Goal: Communication & Community: Share content

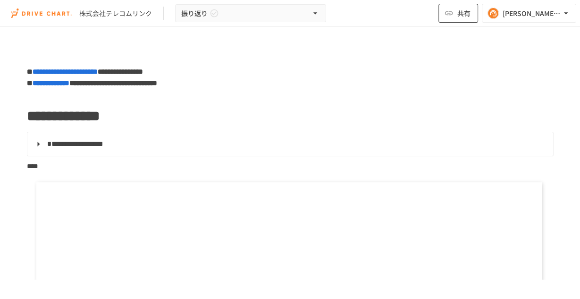
click at [449, 17] on button "共有" at bounding box center [458, 13] width 40 height 19
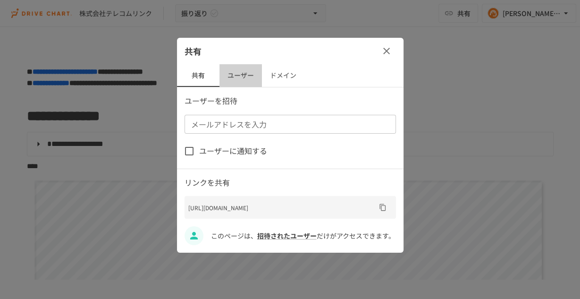
click at [236, 81] on button "ユーザー" at bounding box center [240, 75] width 42 height 23
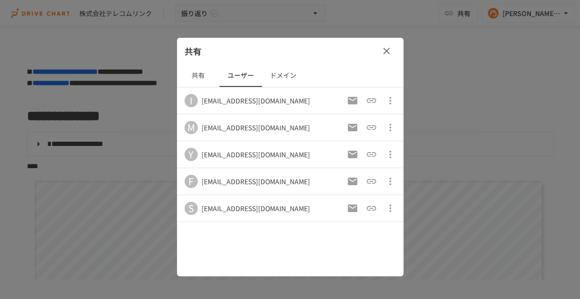
click at [387, 47] on icon "button" at bounding box center [386, 50] width 11 height 11
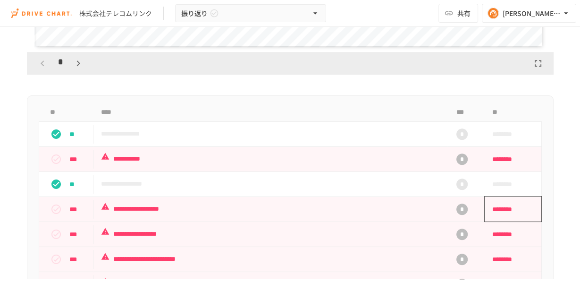
scroll to position [529, 0]
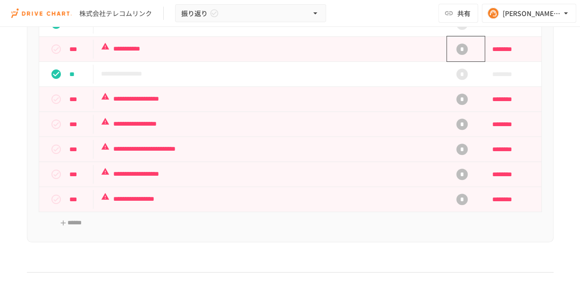
click at [455, 55] on div "*" at bounding box center [462, 49] width 30 height 19
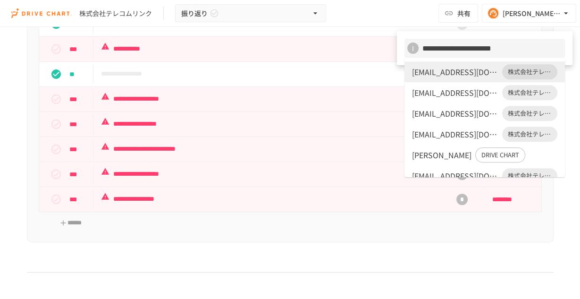
click at [245, 77] on div at bounding box center [290, 149] width 580 height 299
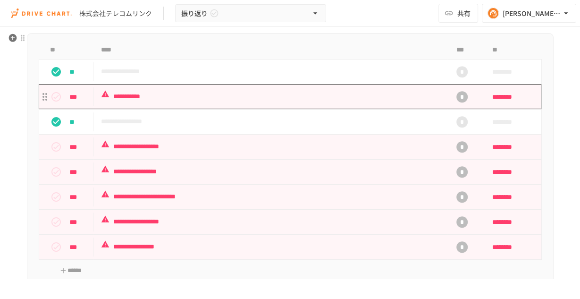
scroll to position [453, 0]
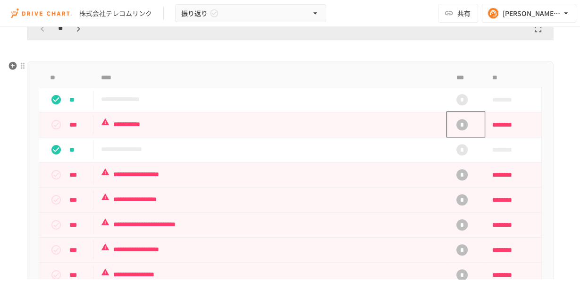
click at [464, 122] on div "*" at bounding box center [461, 124] width 11 height 11
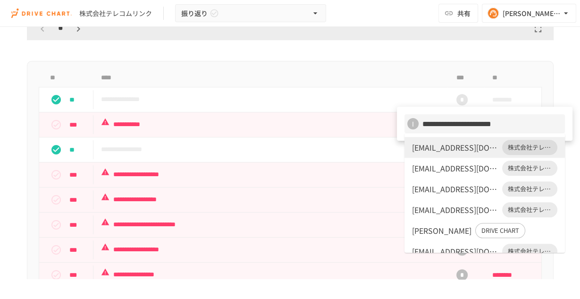
click at [452, 192] on div "sugawara.yasuhiro@tc-link.co.jp" at bounding box center [455, 188] width 86 height 11
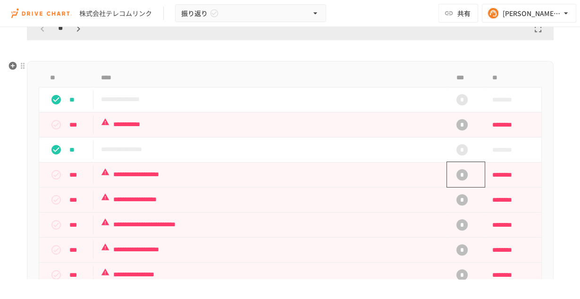
click at [469, 168] on div "*" at bounding box center [462, 174] width 30 height 19
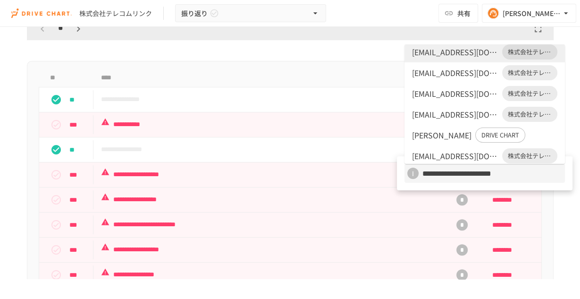
scroll to position [12, 0]
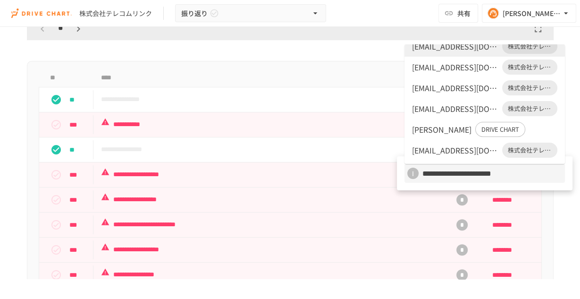
click at [439, 92] on div "sugawara.yasuhiro@tc-link.co.jp" at bounding box center [455, 87] width 86 height 11
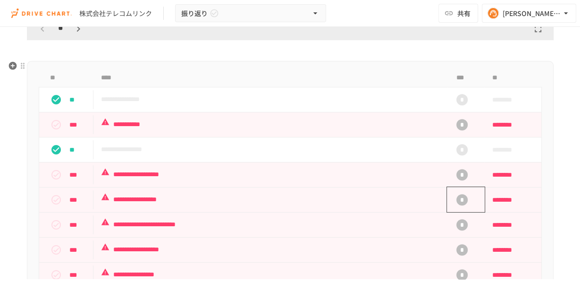
click at [464, 201] on div "*" at bounding box center [462, 199] width 30 height 19
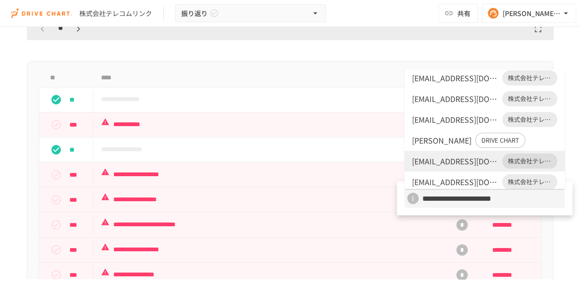
scroll to position [0, 0]
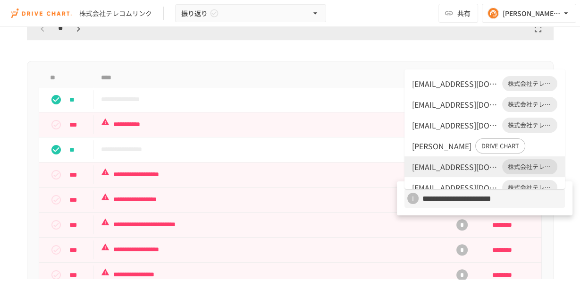
click at [438, 86] on div "sugawara.yasuhiro@tc-link.co.jp" at bounding box center [455, 83] width 86 height 11
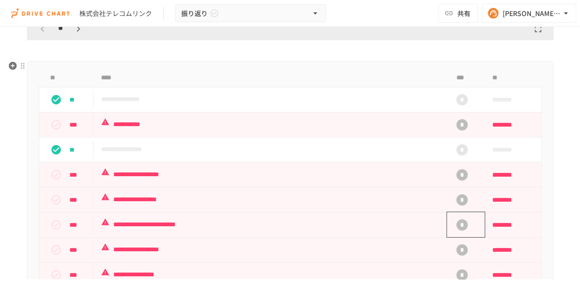
click at [459, 227] on div "*" at bounding box center [461, 224] width 11 height 11
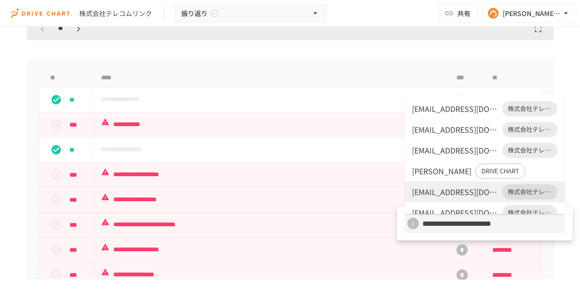
click at [450, 105] on div "sugawara.yasuhiro@tc-link.co.jp" at bounding box center [455, 108] width 86 height 11
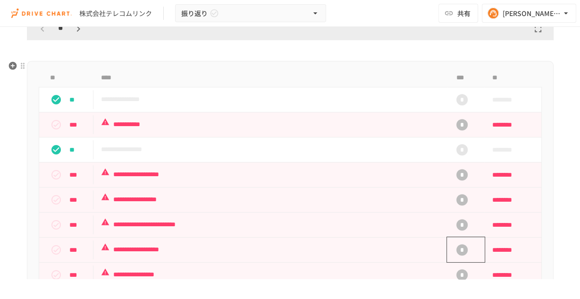
click at [461, 244] on div "*" at bounding box center [461, 249] width 11 height 11
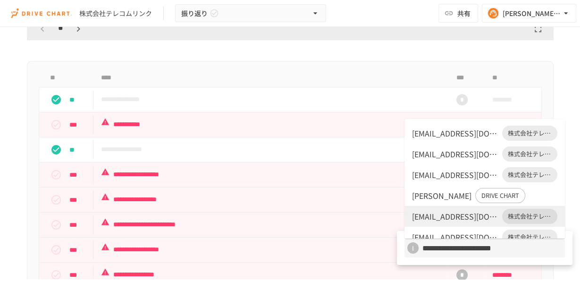
click at [442, 136] on div "sugawara.yasuhiro@tc-link.co.jp" at bounding box center [455, 132] width 86 height 11
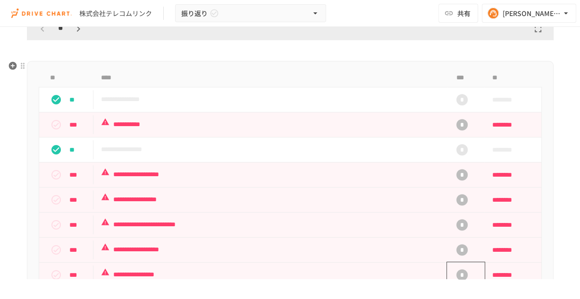
click at [459, 265] on div "*" at bounding box center [462, 274] width 30 height 19
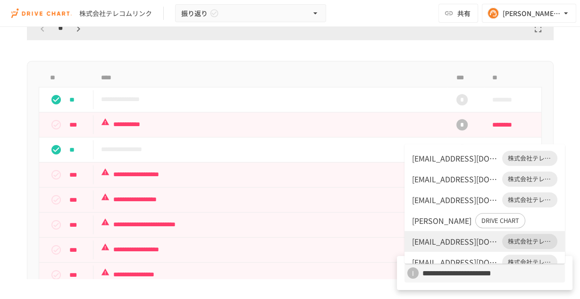
click at [444, 160] on div "sugawara.yasuhiro@tc-link.co.jp" at bounding box center [455, 157] width 86 height 11
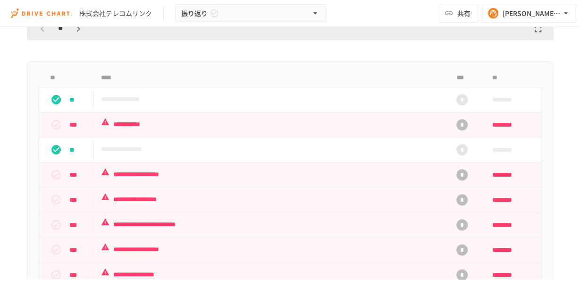
click at [545, 159] on div "**********" at bounding box center [290, 189] width 527 height 257
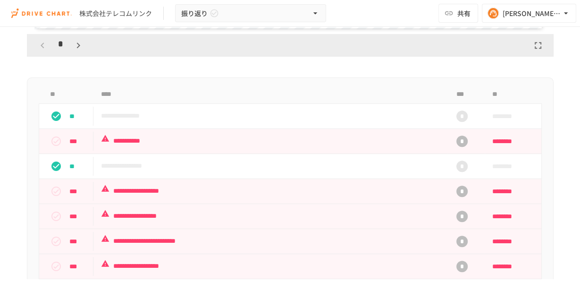
scroll to position [642, 0]
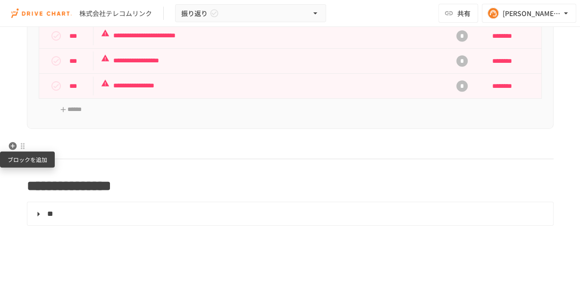
click at [11, 147] on icon "button" at bounding box center [12, 146] width 8 height 8
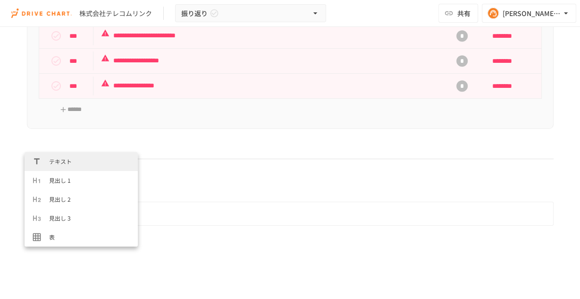
click at [67, 166] on li "テキスト" at bounding box center [81, 161] width 113 height 19
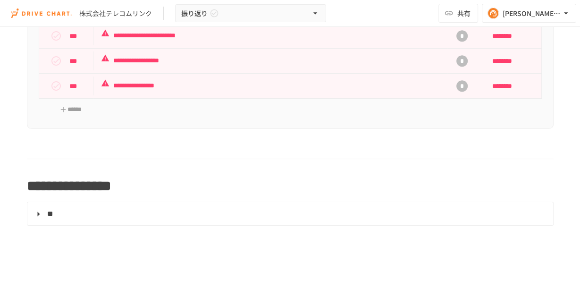
click at [101, 11] on div "株式会社テレコムリンク" at bounding box center [115, 13] width 73 height 10
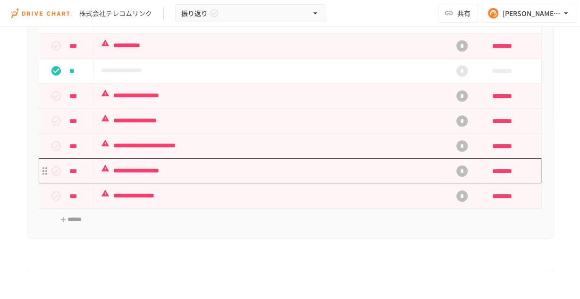
scroll to position [529, 0]
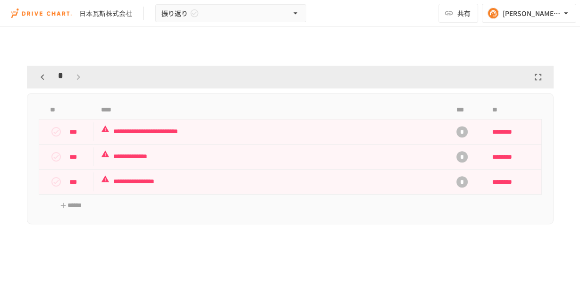
scroll to position [831, 0]
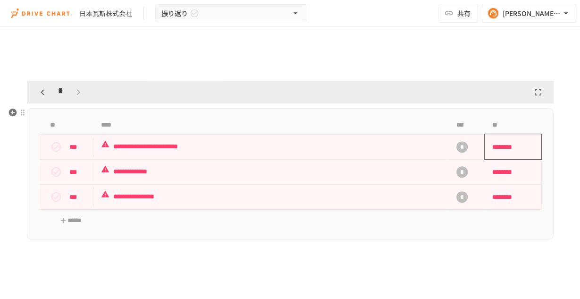
click at [493, 148] on span "********" at bounding box center [509, 146] width 35 height 19
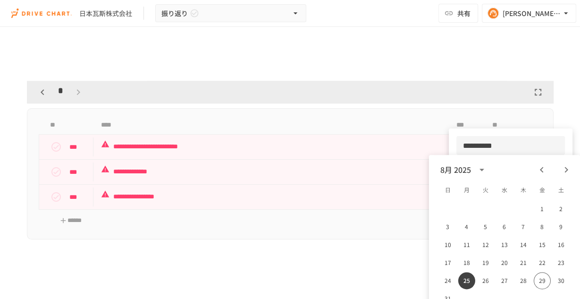
click at [565, 169] on icon "Next month" at bounding box center [566, 169] width 11 height 11
click at [467, 209] on button "1" at bounding box center [466, 208] width 17 height 17
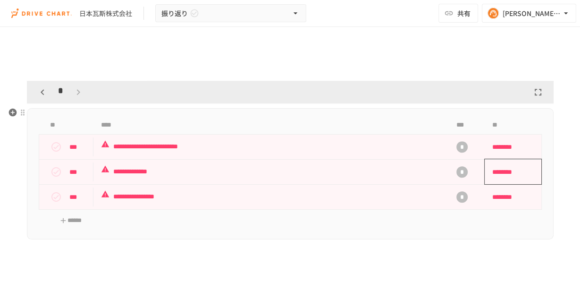
click at [499, 166] on span "********" at bounding box center [509, 171] width 35 height 19
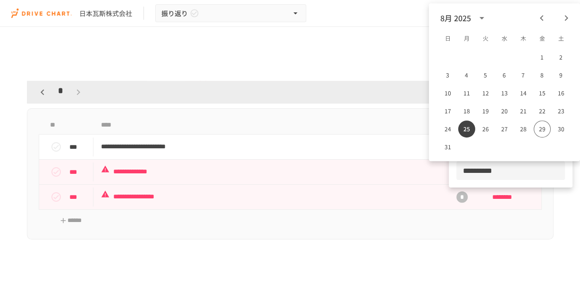
click at [566, 17] on icon "Next month" at bounding box center [565, 18] width 3 height 6
click at [470, 55] on button "1" at bounding box center [466, 57] width 17 height 17
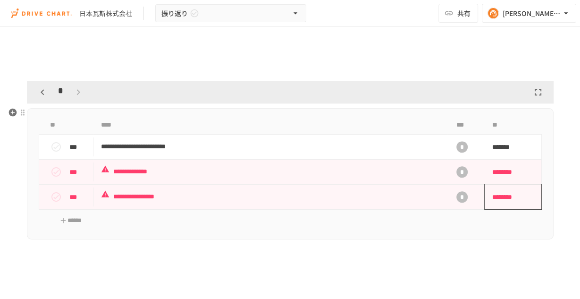
click at [495, 194] on span "********" at bounding box center [509, 196] width 35 height 19
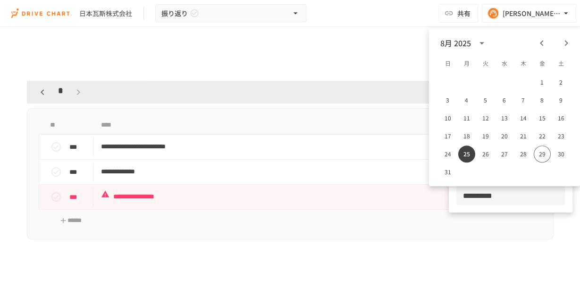
click at [566, 43] on icon "Next month" at bounding box center [566, 42] width 11 height 11
click at [466, 83] on button "1" at bounding box center [466, 82] width 17 height 17
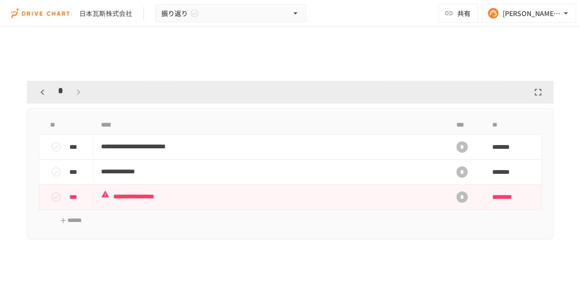
click at [534, 215] on div "**********" at bounding box center [290, 174] width 527 height 132
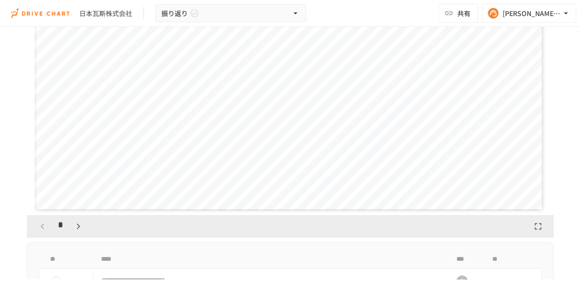
scroll to position [680, 0]
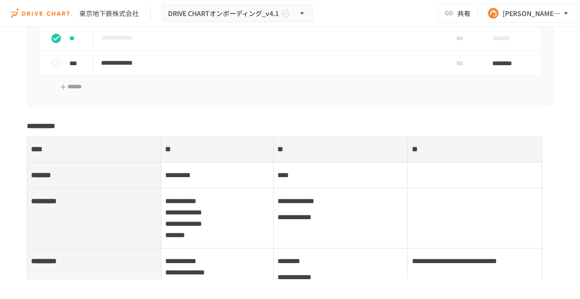
scroll to position [3058, 0]
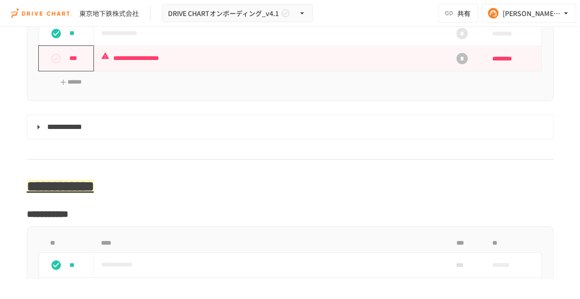
click at [53, 57] on icon "status" at bounding box center [55, 58] width 11 height 11
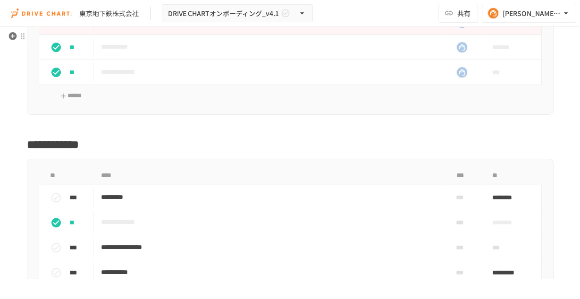
scroll to position [3737, 0]
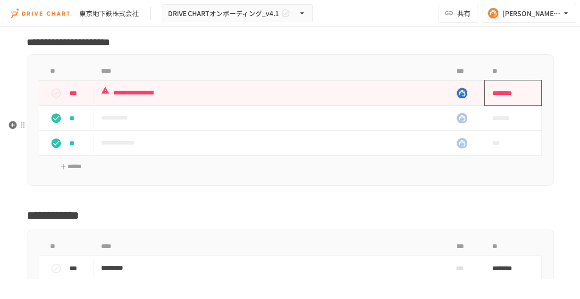
click at [513, 102] on span "********" at bounding box center [509, 93] width 35 height 19
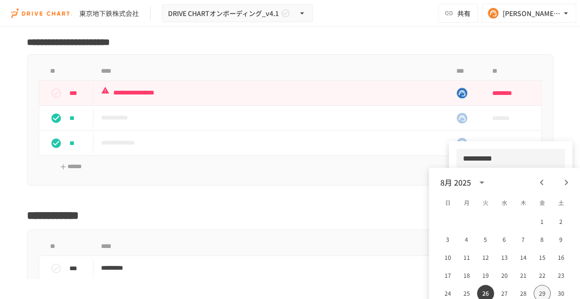
click at [547, 289] on button "29" at bounding box center [542, 293] width 17 height 17
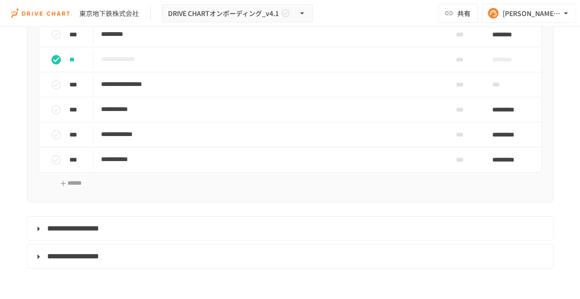
scroll to position [3964, 0]
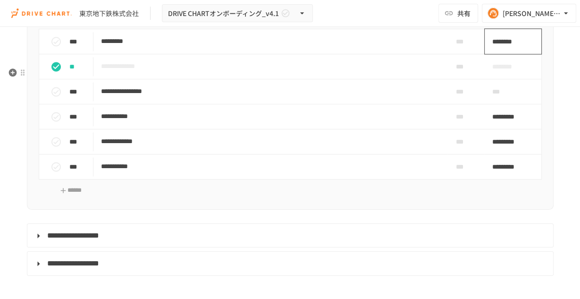
click at [502, 51] on span "********" at bounding box center [509, 41] width 35 height 19
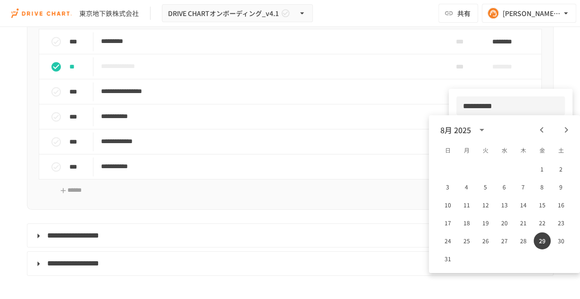
click at [569, 128] on icon "Next month" at bounding box center [566, 129] width 11 height 11
click at [527, 169] on button "4" at bounding box center [523, 168] width 17 height 17
